Goal: Transaction & Acquisition: Purchase product/service

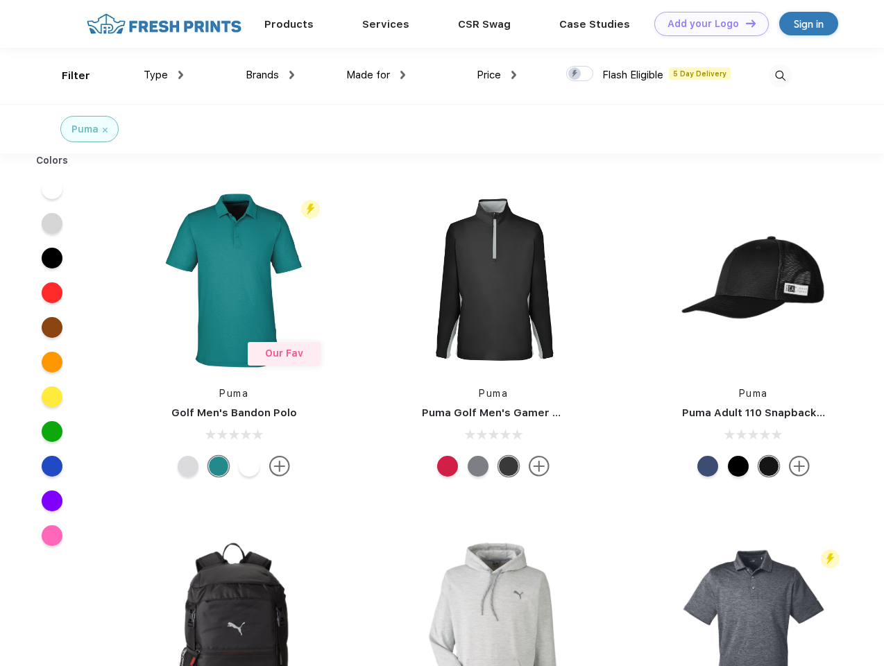
click at [707, 24] on link "Add your Logo Design Tool" at bounding box center [712, 24] width 115 height 24
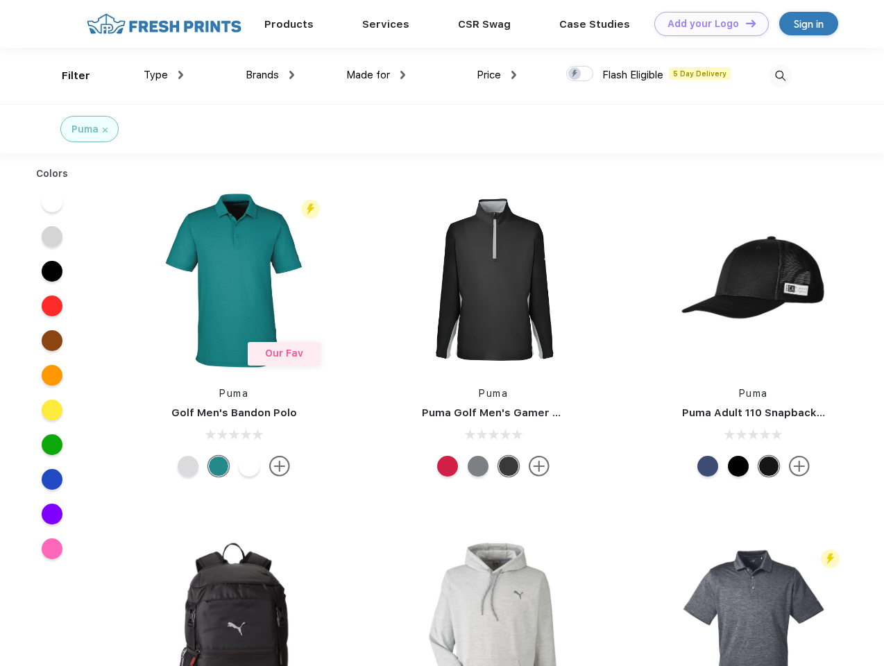
click at [0, 0] on div "Design Tool" at bounding box center [0, 0] width 0 height 0
click at [745, 23] on link "Add your Logo Design Tool" at bounding box center [712, 24] width 115 height 24
click at [67, 76] on div "Filter" at bounding box center [76, 76] width 28 height 16
click at [164, 75] on span "Type" at bounding box center [156, 75] width 24 height 12
click at [270, 75] on span "Brands" at bounding box center [262, 75] width 33 height 12
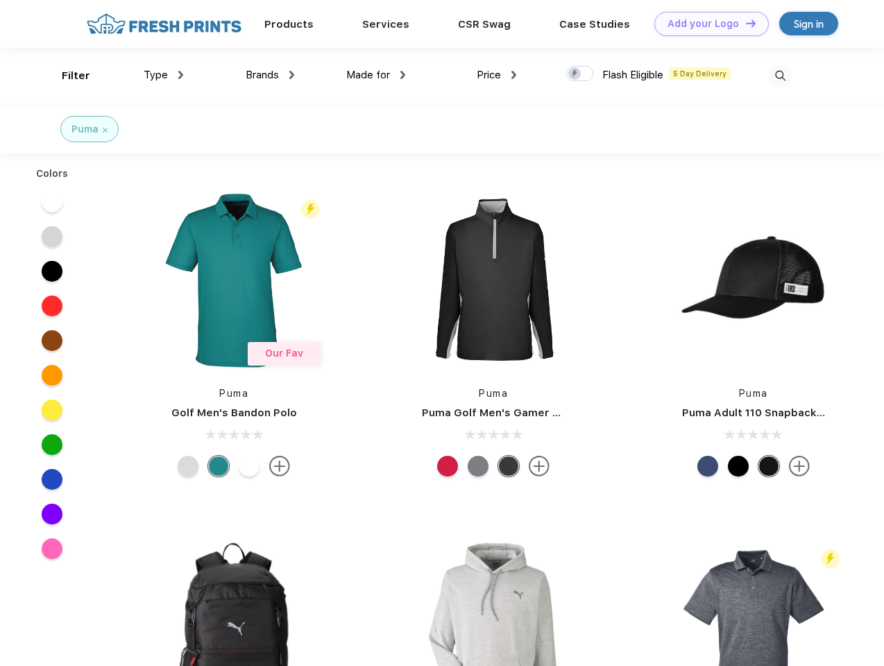
click at [376, 75] on span "Made for" at bounding box center [368, 75] width 44 height 12
click at [497, 75] on span "Price" at bounding box center [489, 75] width 24 height 12
click at [580, 74] on div at bounding box center [579, 73] width 27 height 15
click at [576, 74] on input "checkbox" at bounding box center [570, 69] width 9 height 9
click at [780, 76] on img at bounding box center [780, 76] width 23 height 23
